Goal: Information Seeking & Learning: Learn about a topic

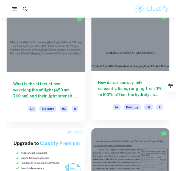
scroll to position [1304, 0]
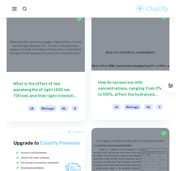
click at [124, 93] on h6 "How do various soy milk concentrations, ranging from 0% to 100%, affect the hyd…" at bounding box center [130, 88] width 65 height 18
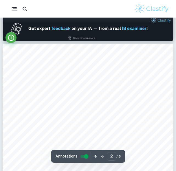
scroll to position [230, 0]
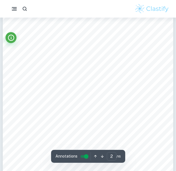
type input "1"
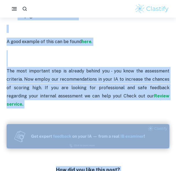
scroll to position [1690, 0]
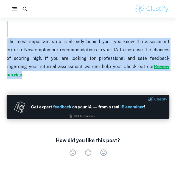
drag, startPoint x: 35, startPoint y: 32, endPoint x: 154, endPoint y: 42, distance: 119.2
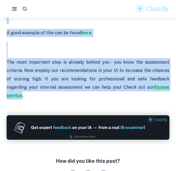
scroll to position [1651, 0]
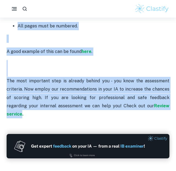
copy div "Biology IA Criteria and Checklist Is your Biology IA stressing you out? Do not …"
